Goal: Entertainment & Leisure: Consume media (video, audio)

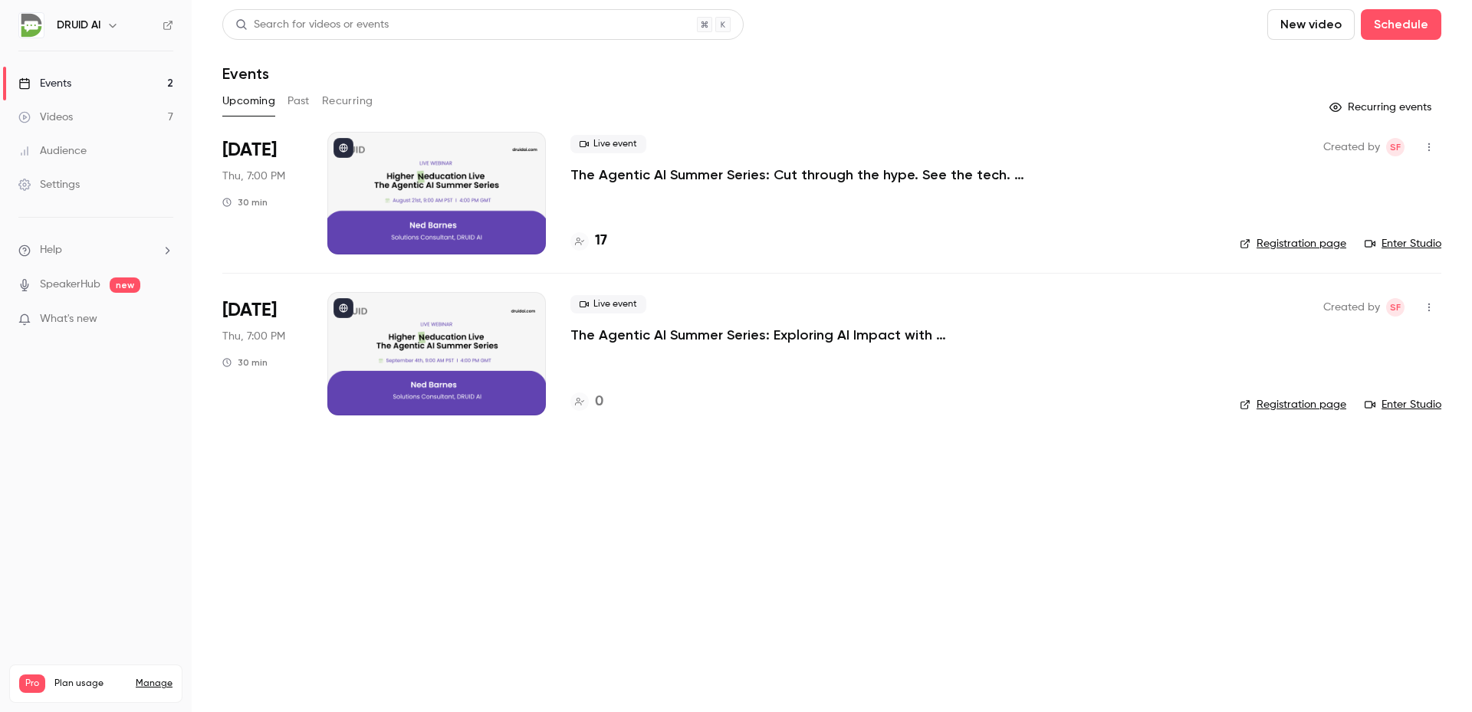
click at [1380, 244] on link "Enter Studio" at bounding box center [1402, 243] width 77 height 15
click at [113, 112] on link "Videos 7" at bounding box center [96, 117] width 192 height 34
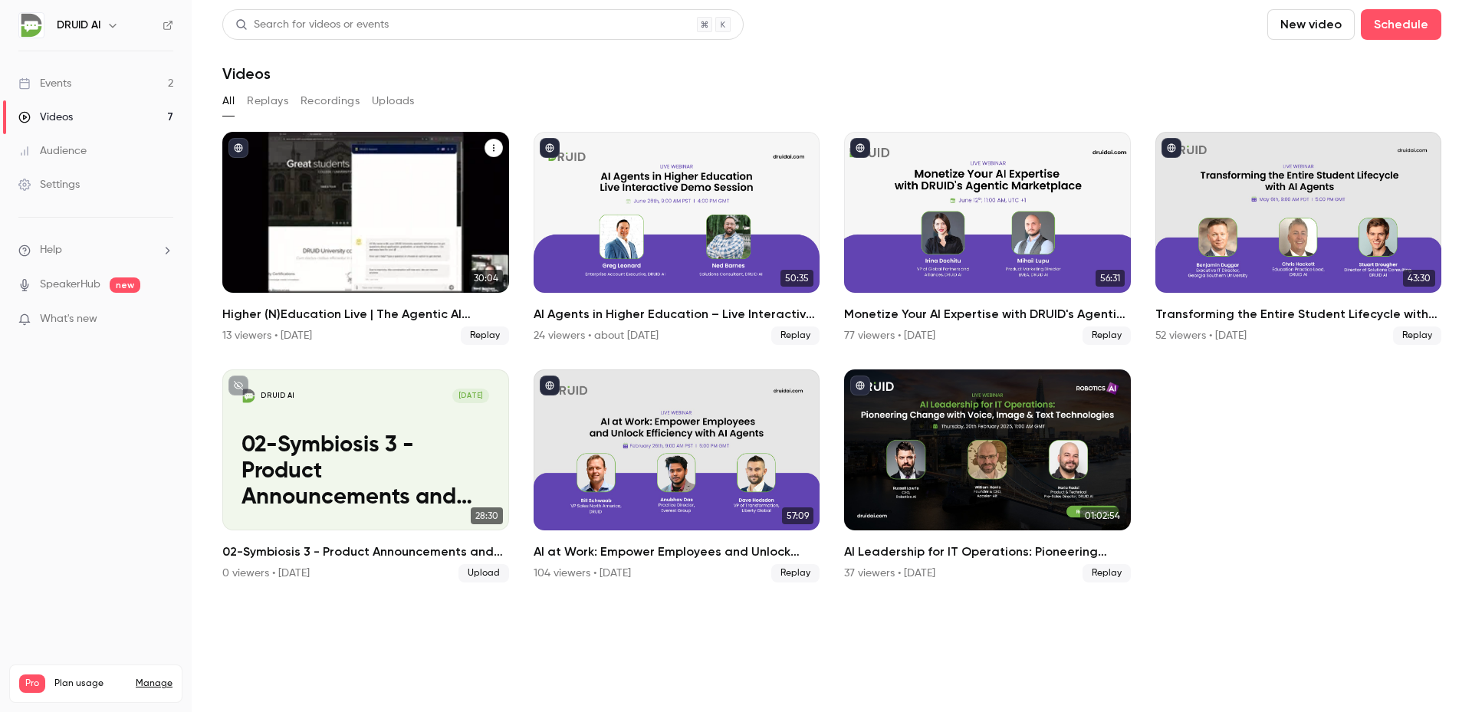
click at [254, 307] on h2 "Higher (N)Education Live | The Agentic AI Summer Series: Cut through the hype. …" at bounding box center [365, 314] width 287 height 18
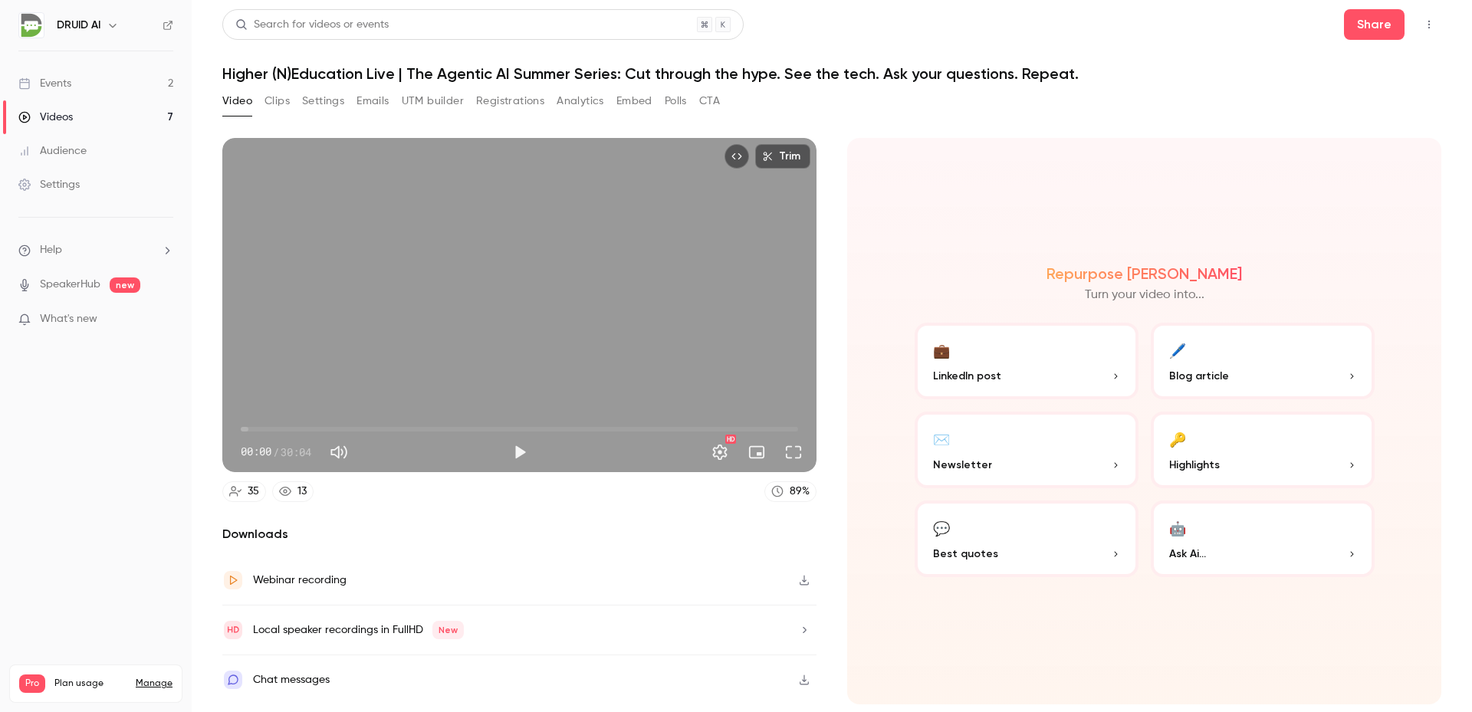
click at [520, 451] on button "Play" at bounding box center [519, 452] width 31 height 31
type input "***"
click at [516, 452] on button "Pause" at bounding box center [519, 452] width 31 height 31
click at [789, 453] on button "Full screen" at bounding box center [793, 452] width 31 height 31
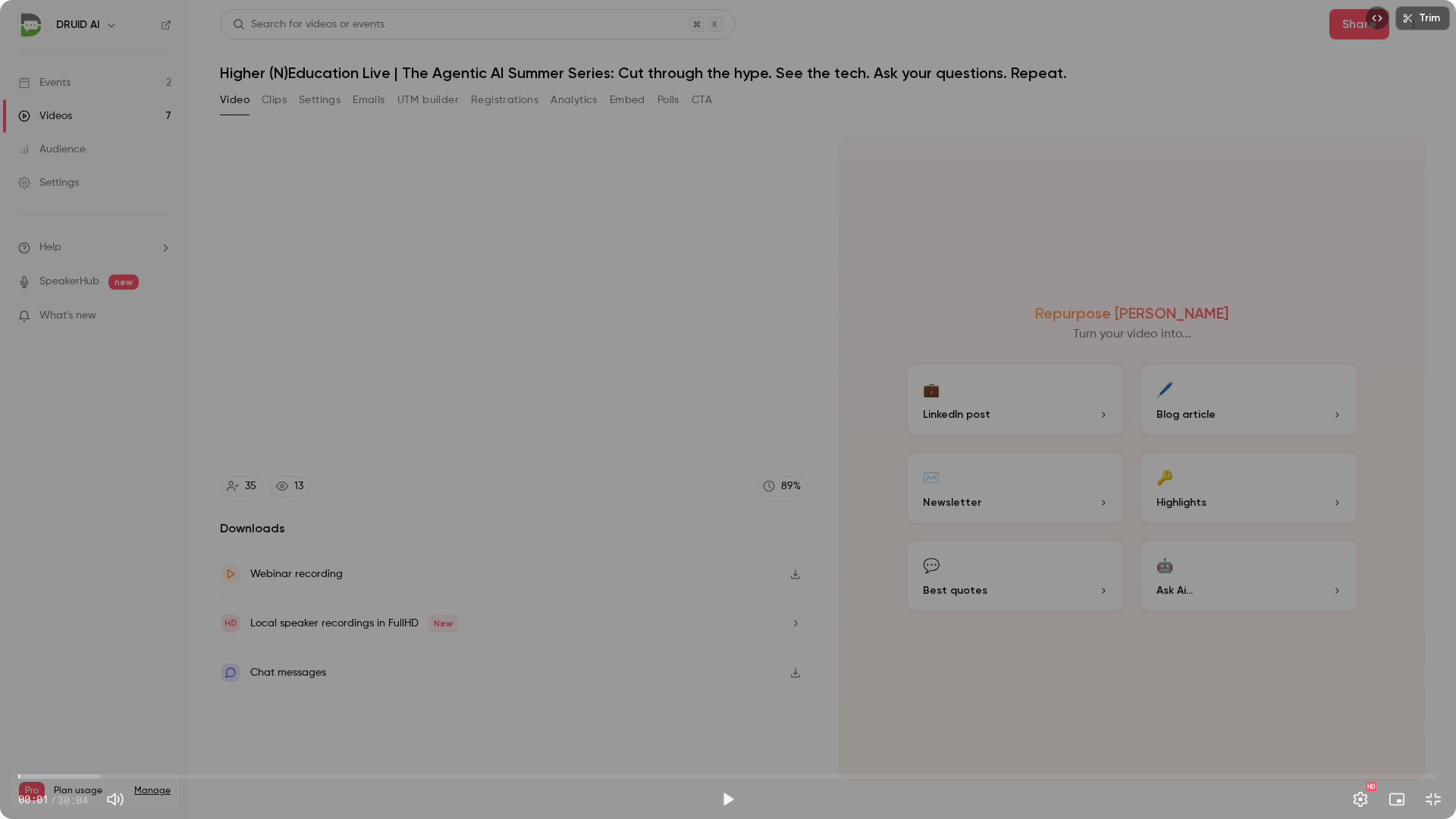
click at [30, 703] on span "00:01" at bounding box center [727, 776] width 1419 height 25
click at [32, 703] on span "00:14" at bounding box center [30, 776] width 5 height 5
click at [44, 703] on span "00:32" at bounding box center [44, 776] width 5 height 5
click at [53, 703] on span "00:32" at bounding box center [727, 776] width 1419 height 25
click at [46, 703] on span "00:36" at bounding box center [46, 776] width 5 height 5
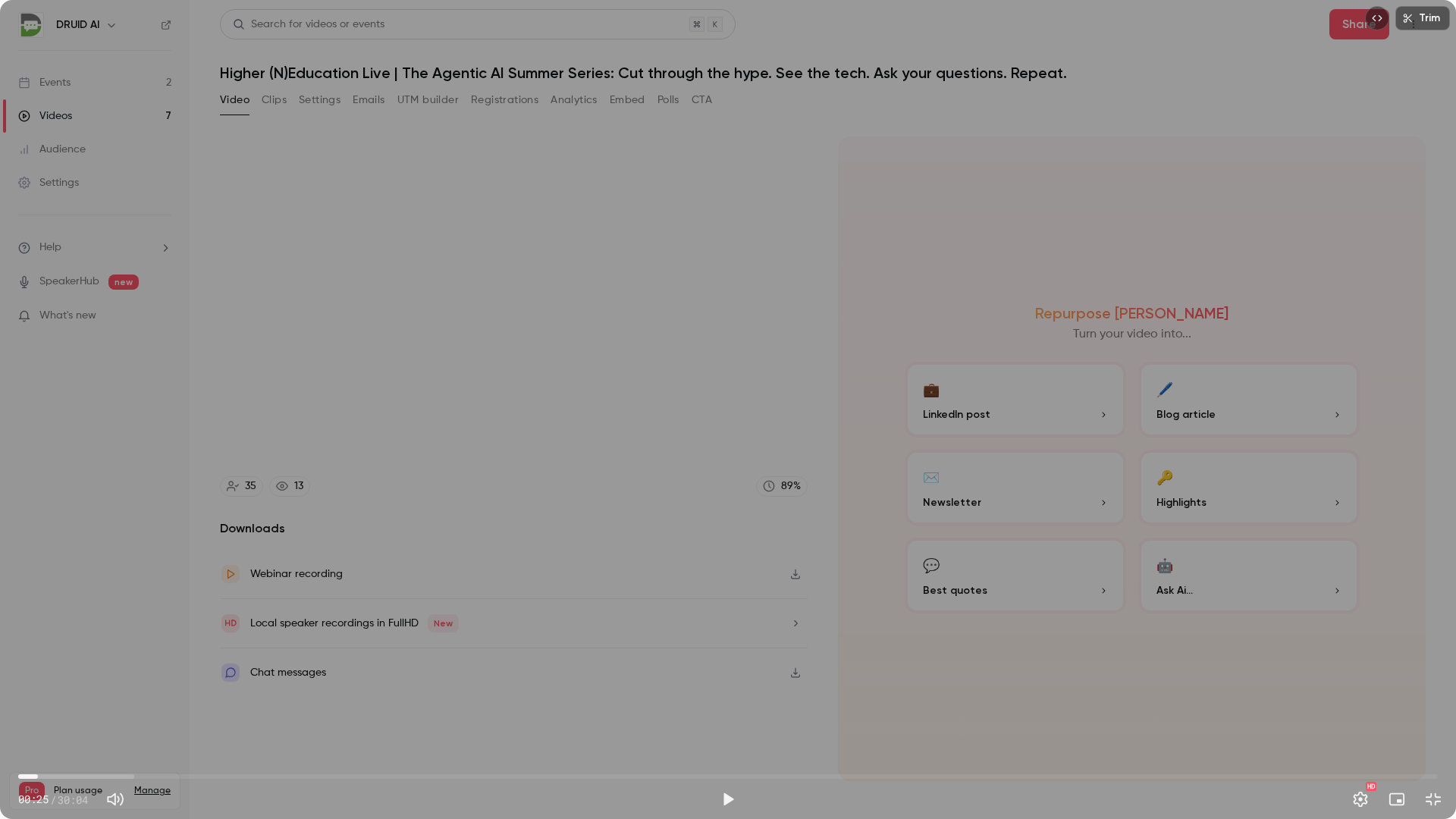
click at [38, 703] on span "00:25" at bounding box center [727, 776] width 1419 height 25
type input "****"
click at [29, 703] on span "00:13" at bounding box center [727, 776] width 1419 height 25
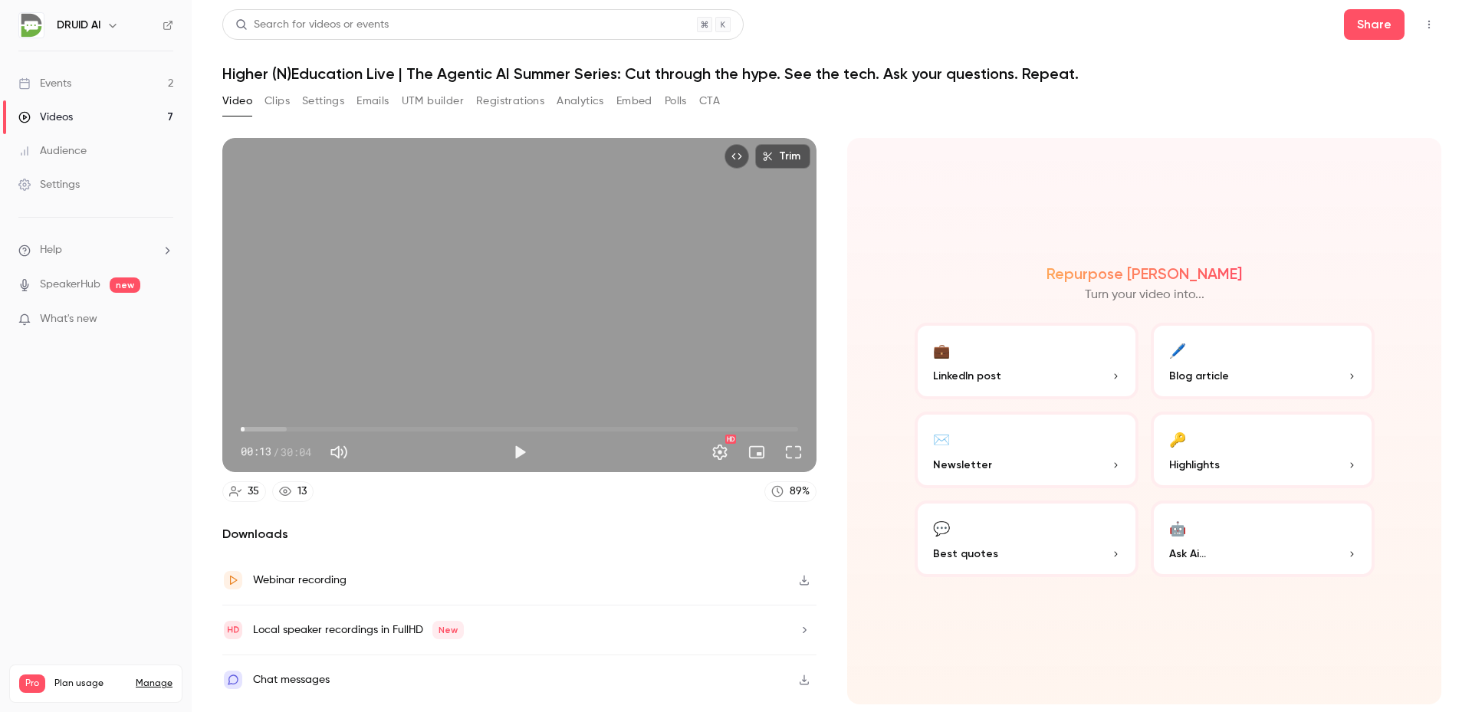
click at [873, 561] on div "Repurpose Ai Turn your video into... 💼 LinkedIn post 🖊️ Blog article ✉️ Newslet…" at bounding box center [1144, 421] width 594 height 566
click at [802, 458] on button "Full screen" at bounding box center [793, 452] width 31 height 31
click at [54, 116] on div "Videos" at bounding box center [45, 117] width 54 height 15
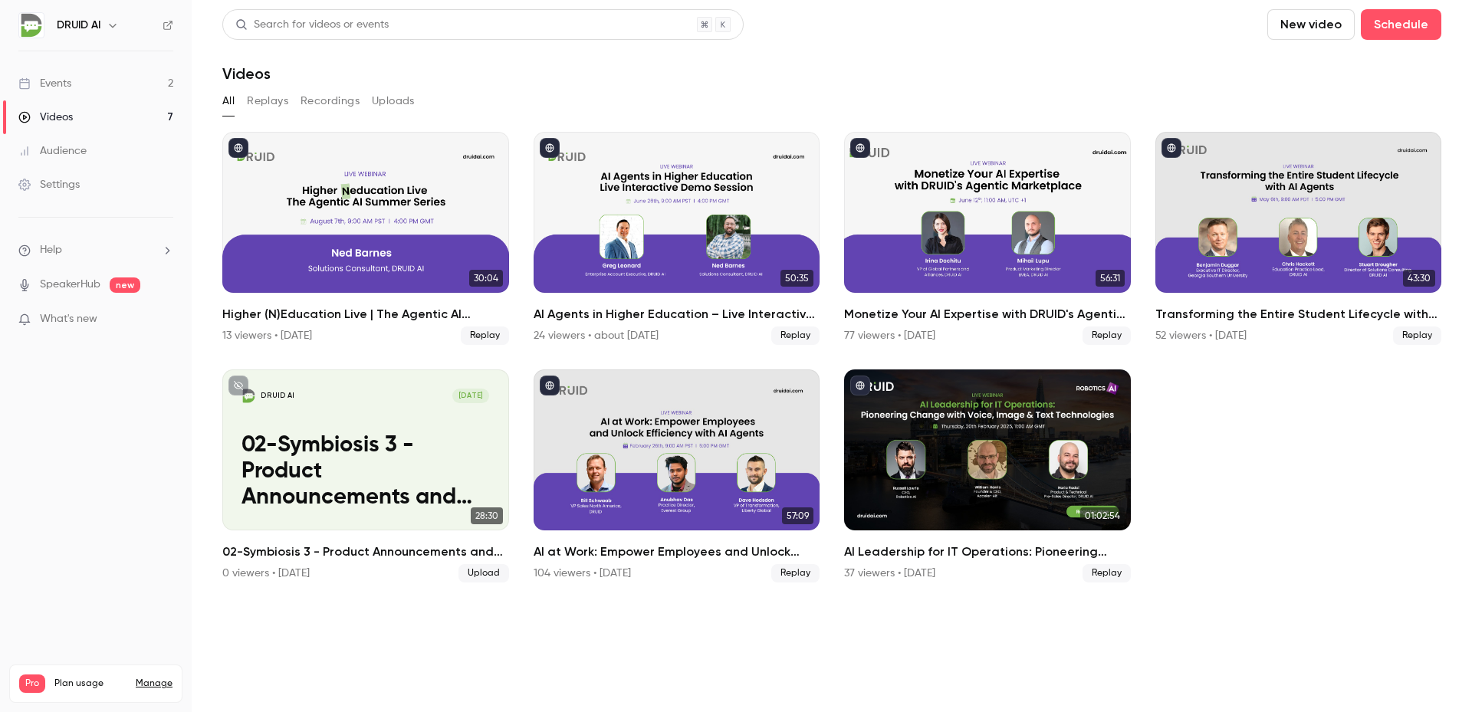
click at [81, 88] on link "Events 2" at bounding box center [96, 84] width 192 height 34
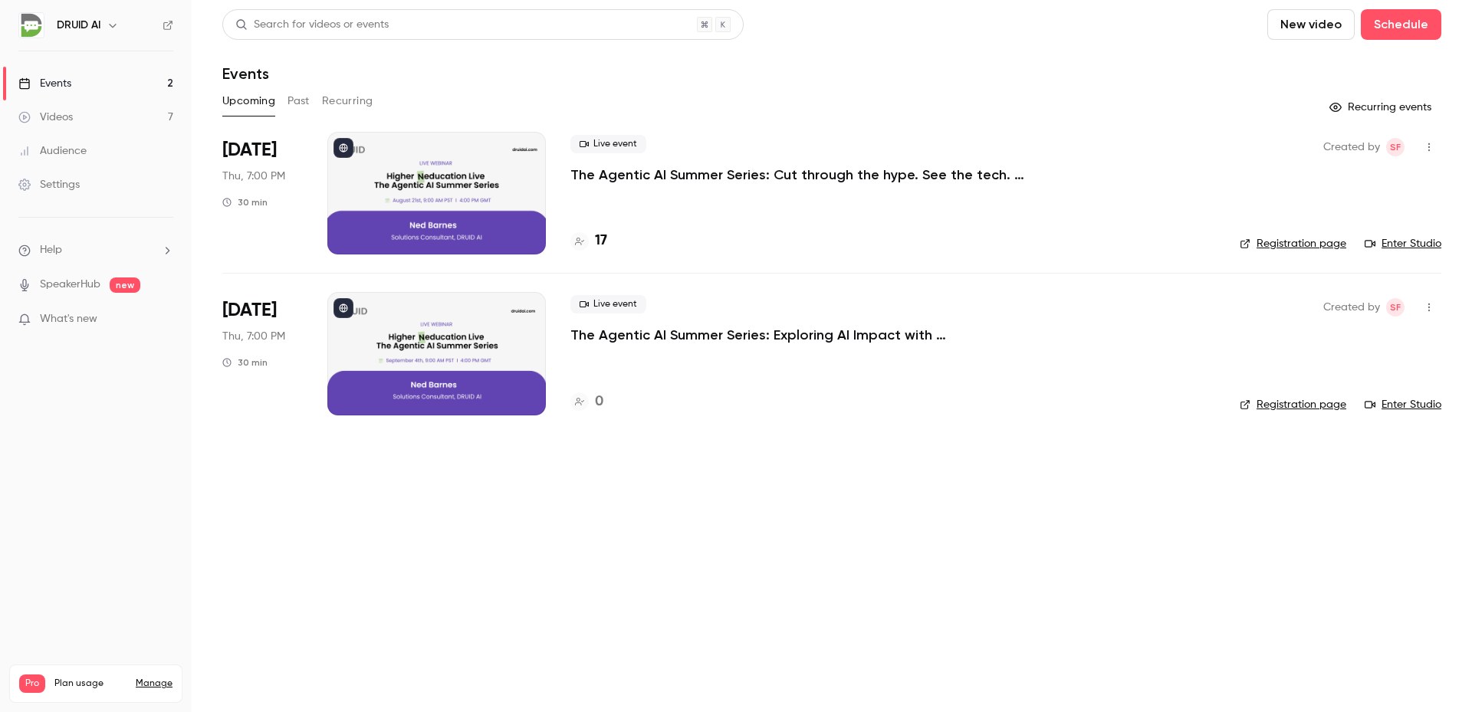
click at [301, 103] on button "Past" at bounding box center [298, 101] width 22 height 25
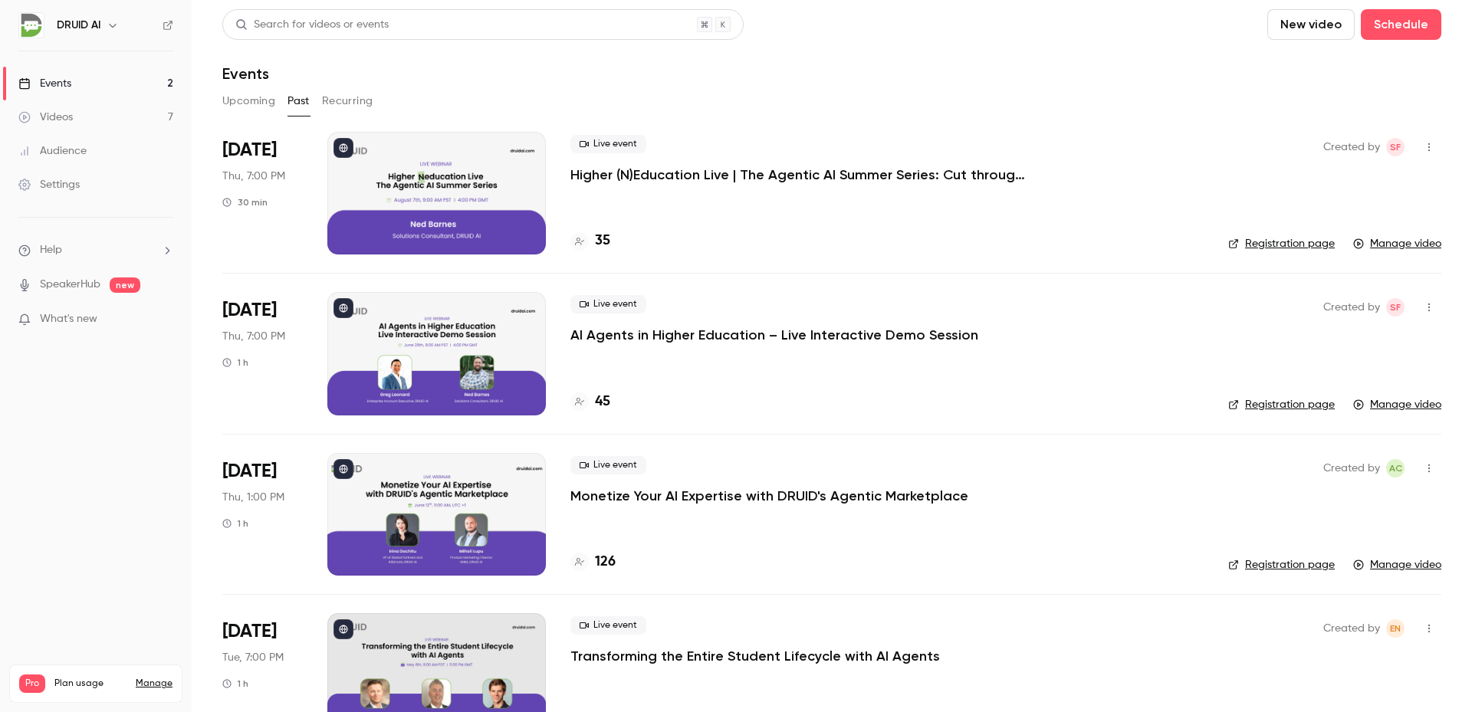
click at [704, 176] on p "Higher (N)Education Live | The Agentic AI Summer Series: Cut through the hype. …" at bounding box center [800, 175] width 460 height 18
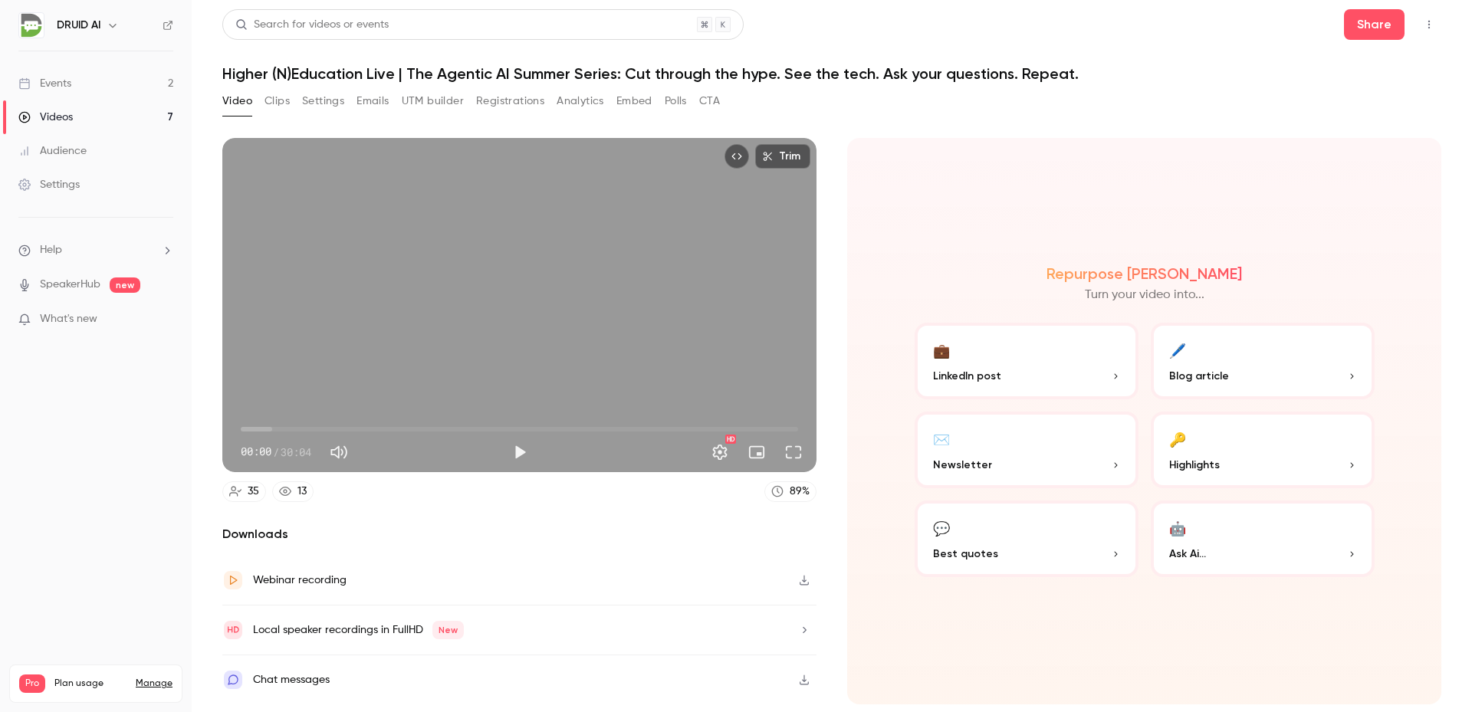
click at [71, 76] on div "Events" at bounding box center [44, 83] width 53 height 15
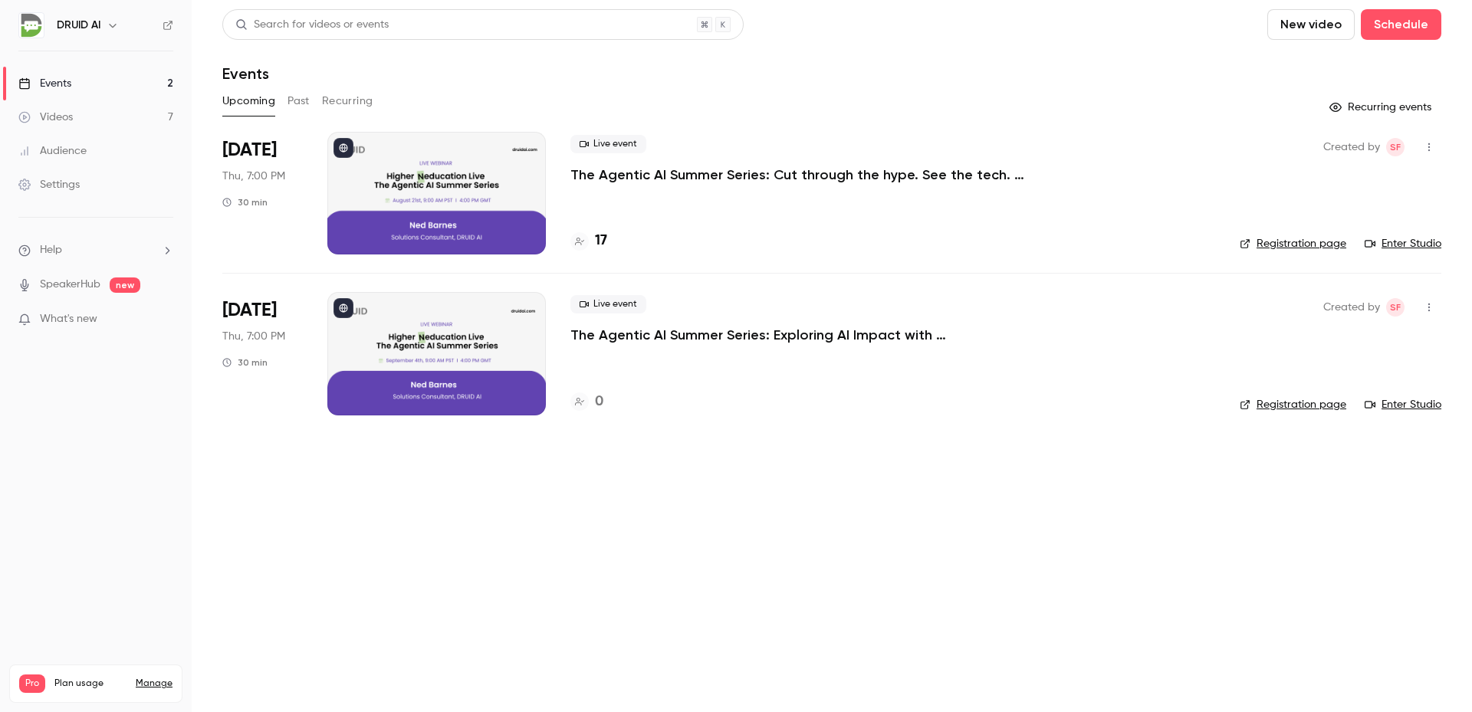
click at [1130, 164] on div "Live event The Agentic AI Summer Series: Cut through the hype. See the tech. As…" at bounding box center [892, 159] width 645 height 49
